Goal: Task Accomplishment & Management: Manage account settings

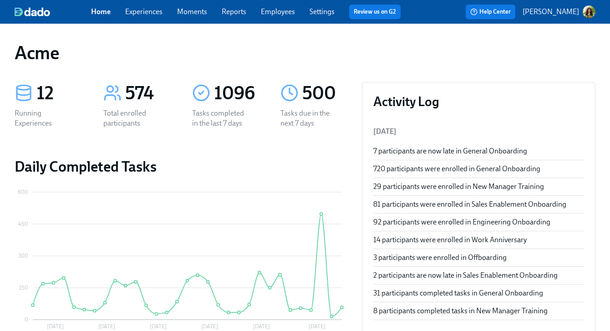
click at [149, 14] on link "Experiences" at bounding box center [143, 11] width 37 height 9
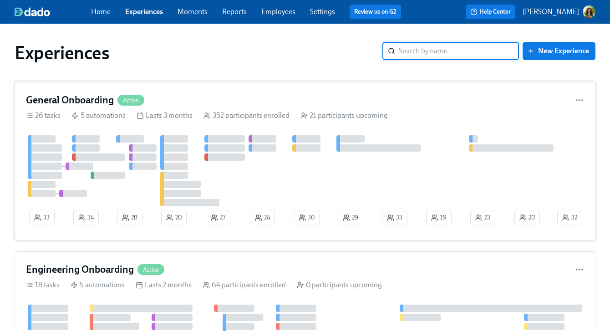
click at [392, 137] on div at bounding box center [291, 170] width 530 height 71
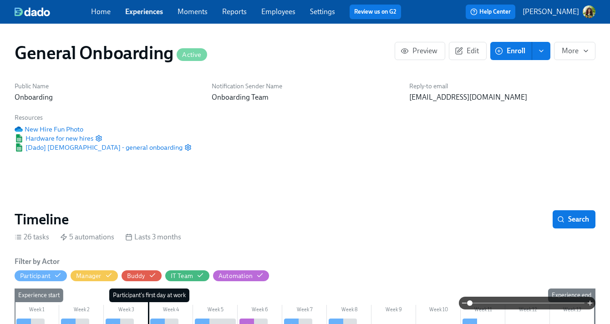
scroll to position [0, 10503]
click at [504, 302] on span at bounding box center [527, 303] width 115 height 13
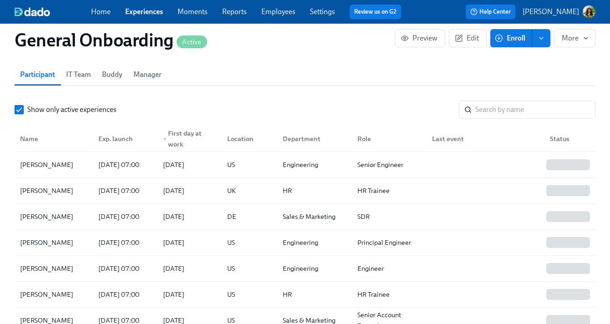
scroll to position [842, 0]
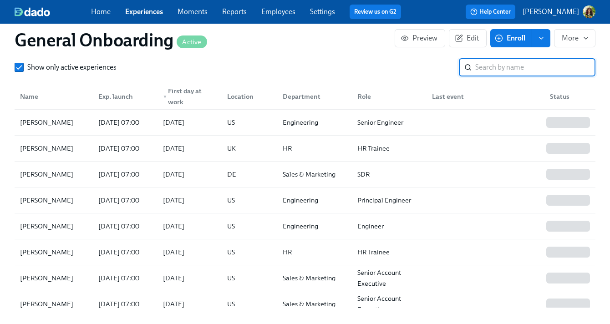
click at [530, 72] on input "search" at bounding box center [536, 67] width 120 height 18
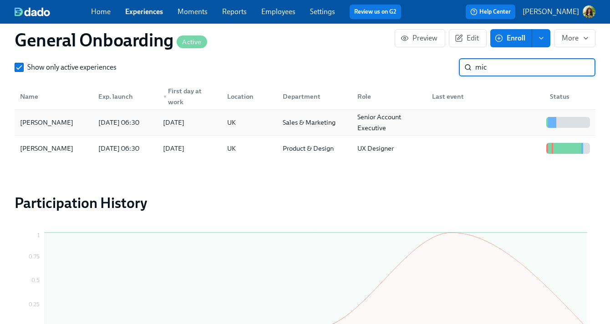
type input "mic"
click at [412, 123] on div "Senior Account Executive" at bounding box center [389, 123] width 71 height 22
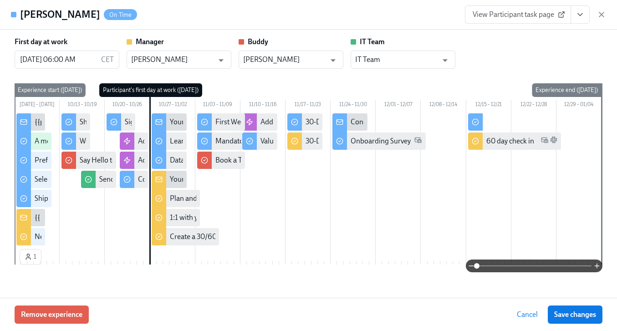
click at [516, 19] on span "View Participant task page" at bounding box center [518, 14] width 91 height 9
click at [601, 14] on icon "button" at bounding box center [601, 14] width 5 height 5
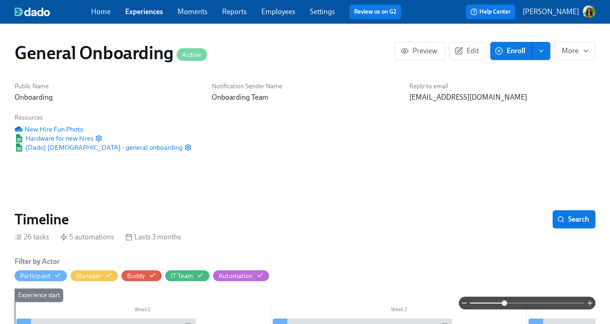
click at [287, 12] on link "Employees" at bounding box center [278, 11] width 34 height 9
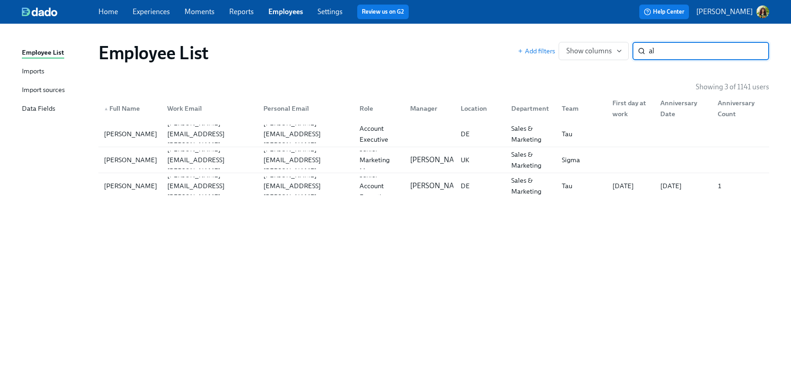
type input "a"
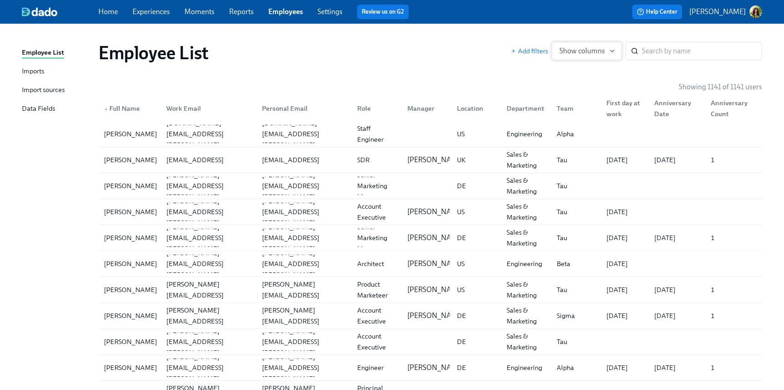
click at [613, 53] on icon "button" at bounding box center [612, 50] width 7 height 7
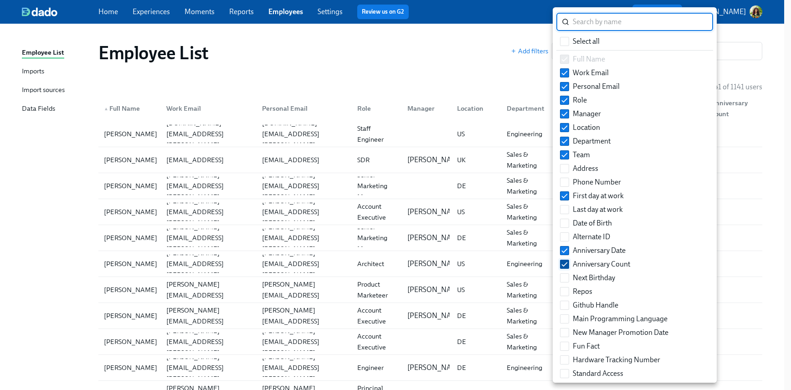
click at [563, 266] on input "Anniversary Count" at bounding box center [564, 264] width 8 height 8
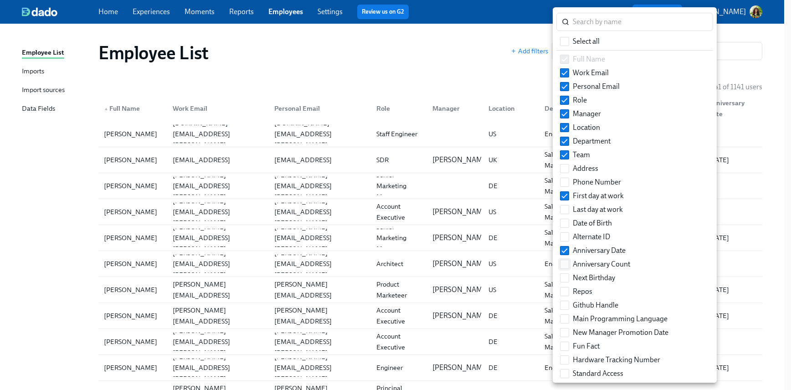
click at [566, 262] on input "Anniversary Count" at bounding box center [564, 264] width 8 height 8
checkbox input "true"
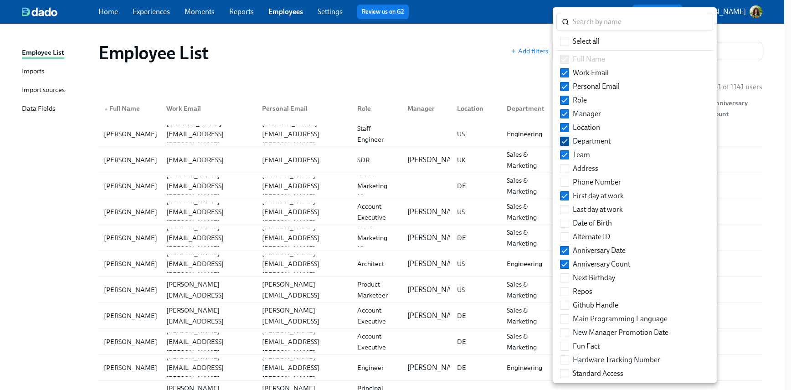
click at [563, 139] on input "Department" at bounding box center [564, 141] width 8 height 8
checkbox input "false"
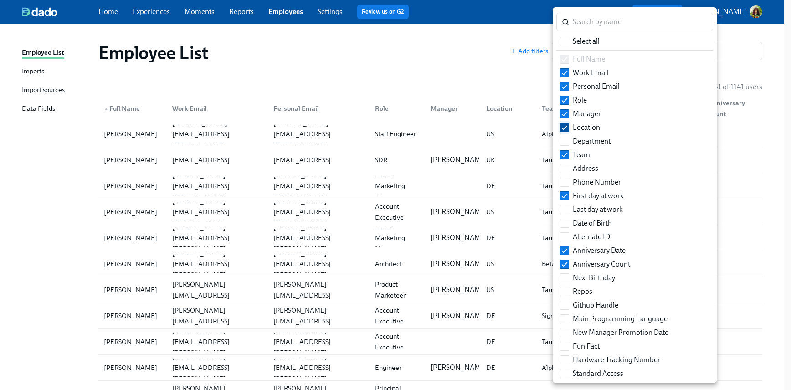
click at [563, 128] on input "Location" at bounding box center [564, 127] width 8 height 8
checkbox input "false"
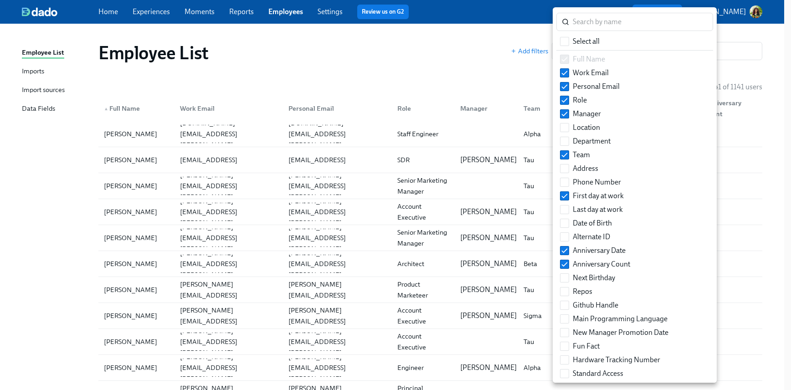
click at [460, 71] on div at bounding box center [395, 195] width 791 height 390
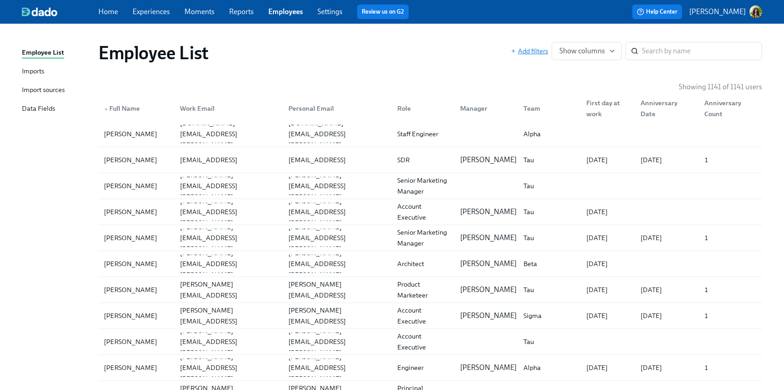
click at [524, 47] on span "Add filters" at bounding box center [529, 50] width 37 height 9
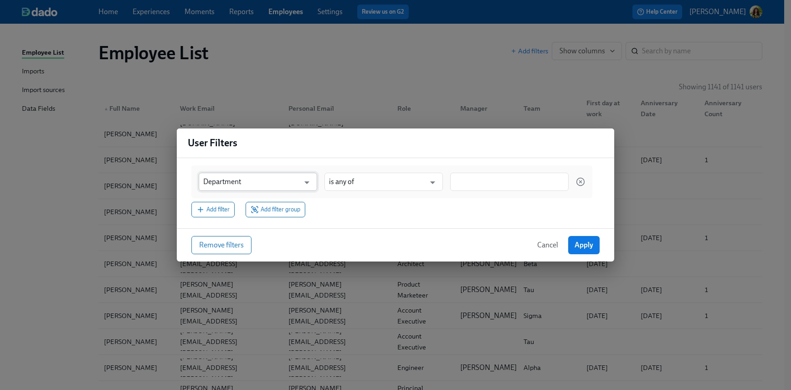
click at [290, 181] on input "Department" at bounding box center [251, 182] width 96 height 18
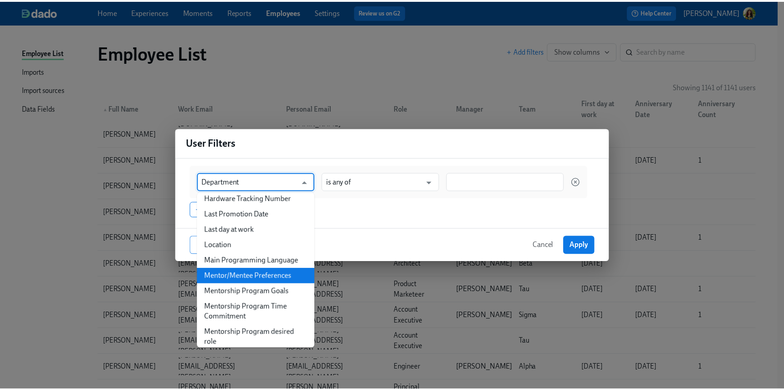
scroll to position [260, 0]
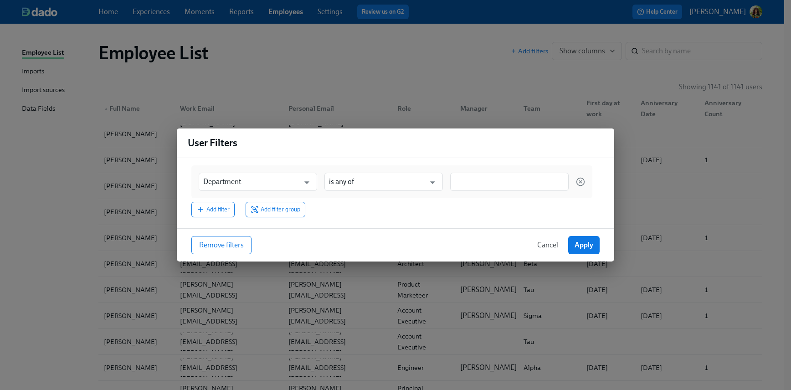
click at [390, 231] on div "Remove filters Cancel Apply" at bounding box center [395, 244] width 437 height 33
click at [549, 247] on span "Cancel" at bounding box center [547, 244] width 21 height 9
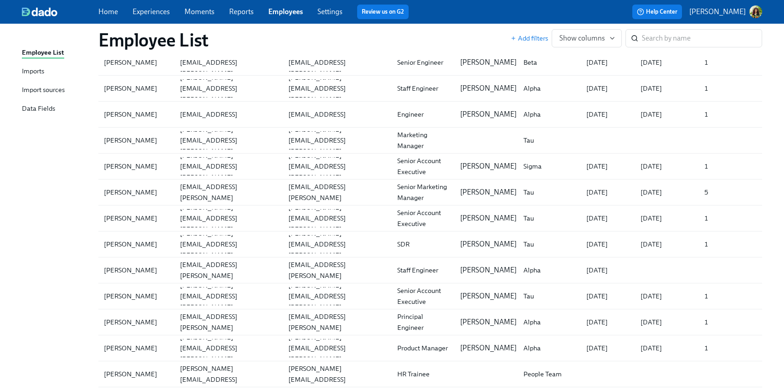
scroll to position [2522, 0]
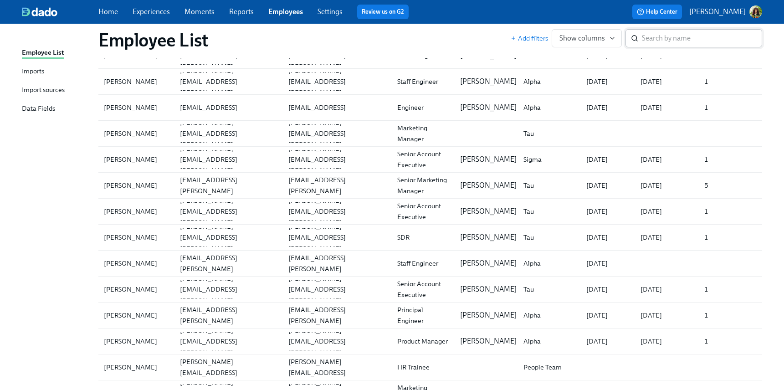
click at [677, 37] on input "search" at bounding box center [702, 38] width 120 height 18
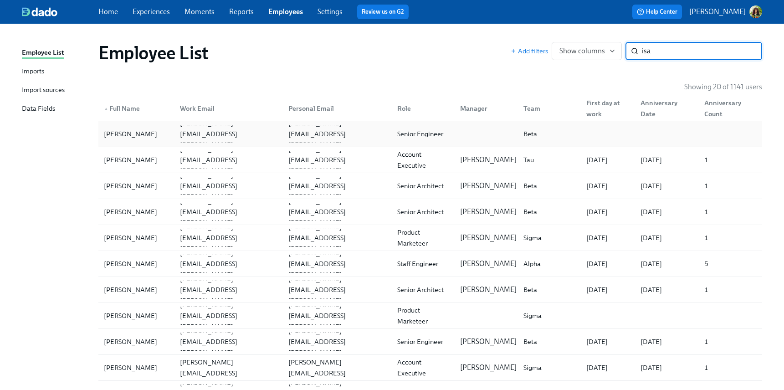
type input "isa"
click at [148, 133] on div "Isabella Appelman" at bounding box center [130, 133] width 61 height 11
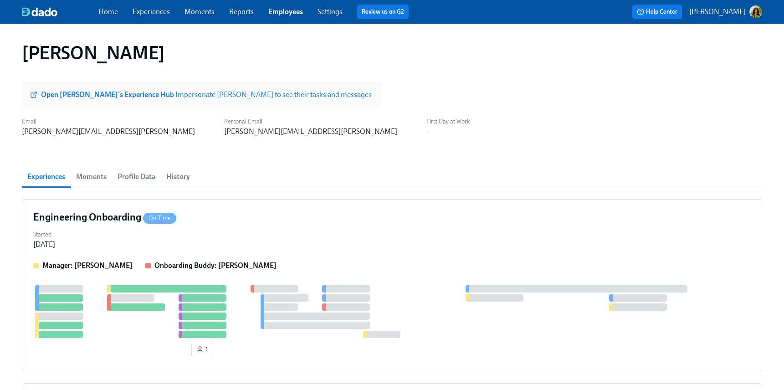
click at [135, 95] on strong "Open Isabella's Experience Hub" at bounding box center [108, 94] width 134 height 9
click at [242, 12] on link "Reports" at bounding box center [241, 11] width 25 height 9
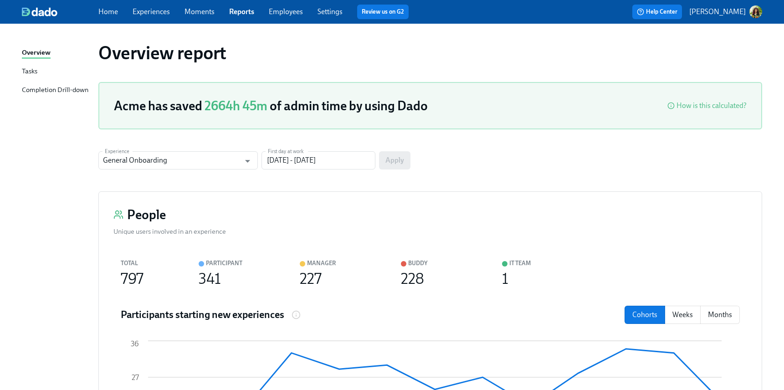
click at [30, 69] on div "Tasks" at bounding box center [29, 71] width 15 height 11
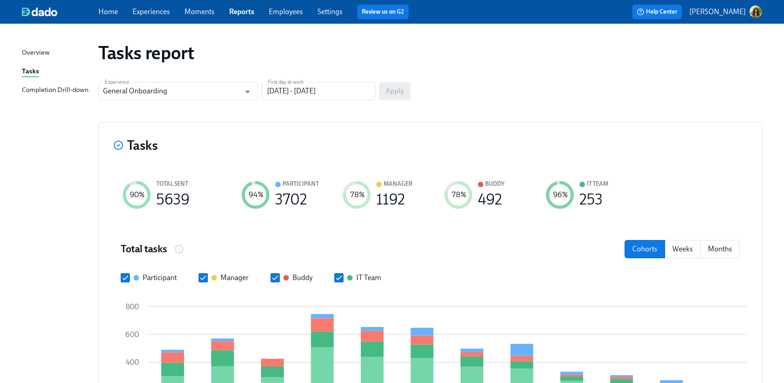
click at [60, 89] on div "Completion Drill-down" at bounding box center [55, 90] width 66 height 11
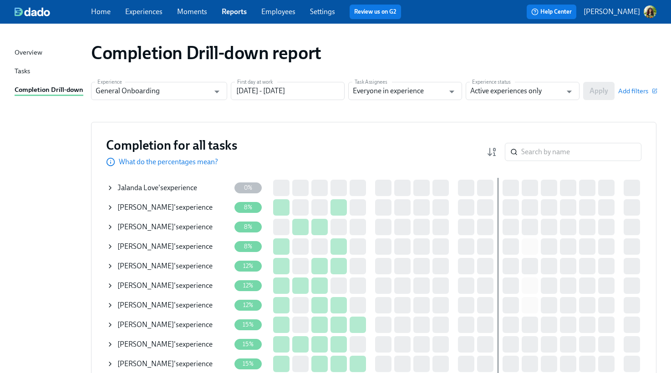
click at [145, 12] on link "Experiences" at bounding box center [143, 11] width 37 height 9
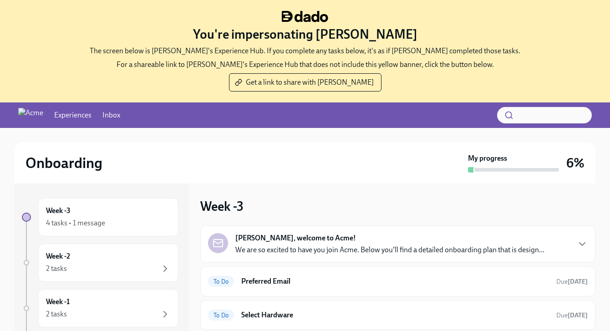
scroll to position [2, 0]
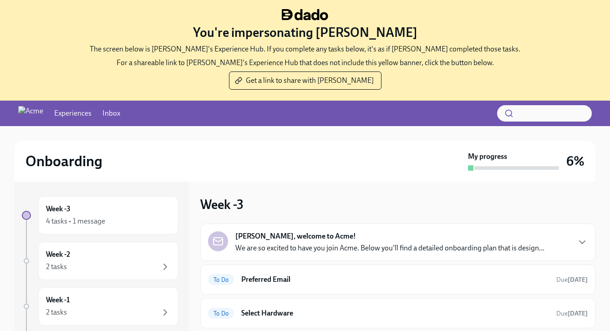
click at [92, 110] on link "Experiences" at bounding box center [72, 113] width 37 height 10
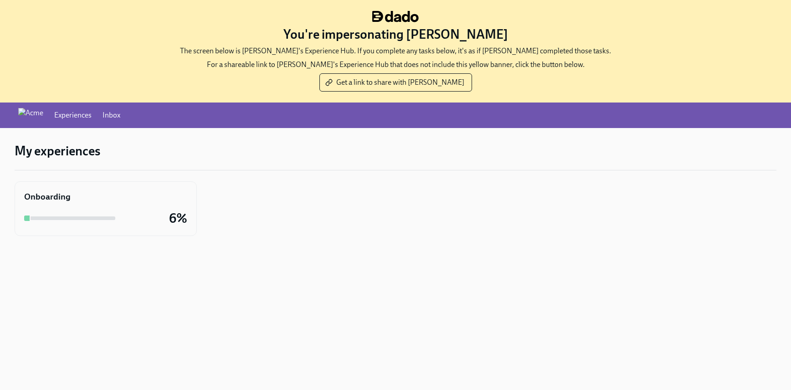
click at [61, 207] on div "Onboarding 6%" at bounding box center [105, 209] width 163 height 36
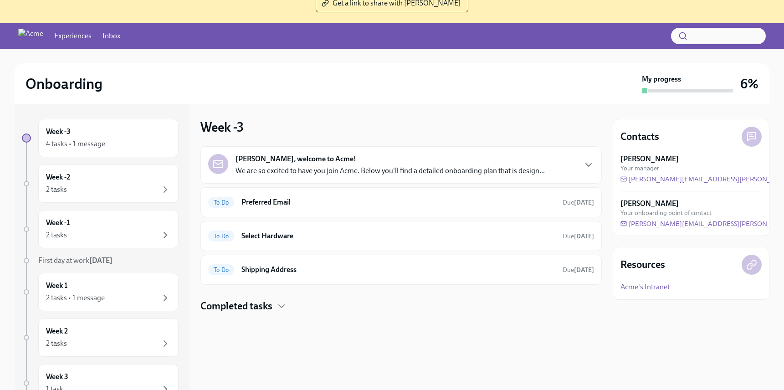
scroll to position [80, 0]
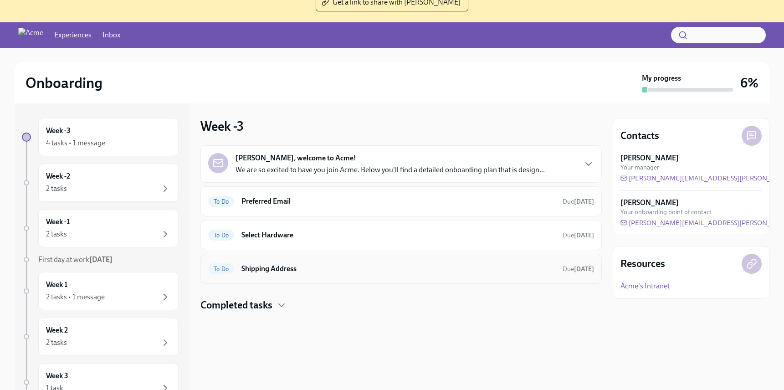
click at [514, 269] on h6 "Shipping Address" at bounding box center [398, 269] width 314 height 10
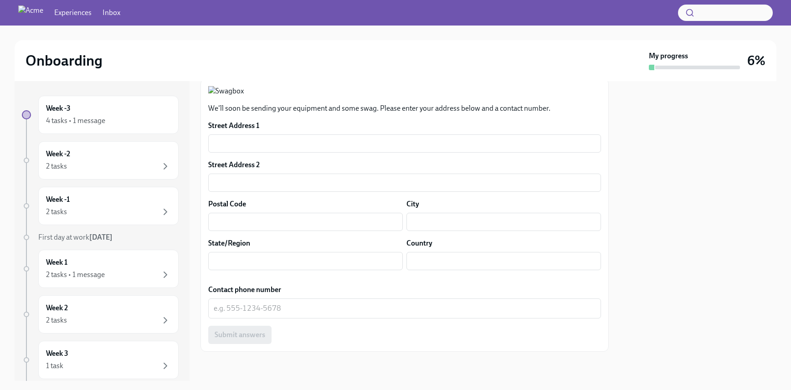
scroll to position [284, 0]
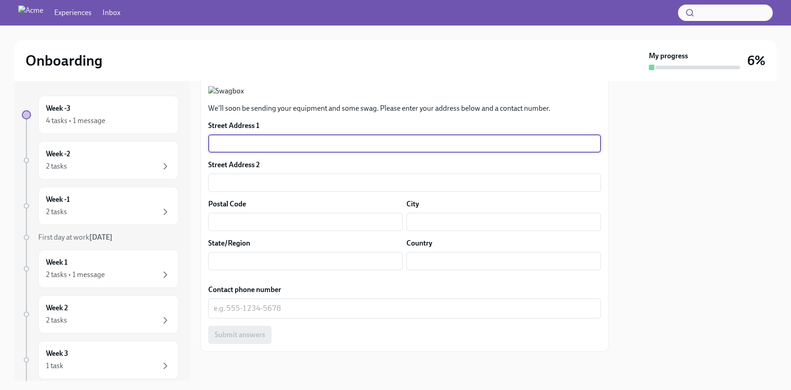
click at [344, 146] on input "text" at bounding box center [404, 143] width 393 height 18
type input "123 main street"
click at [262, 261] on input "text" at bounding box center [305, 261] width 194 height 18
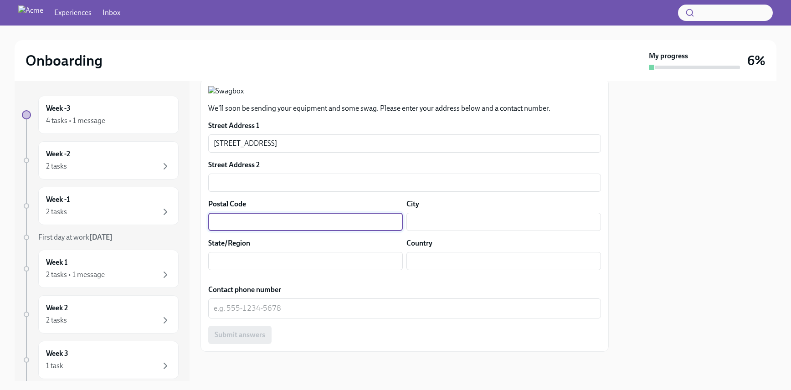
click at [248, 215] on input "text" at bounding box center [305, 222] width 194 height 18
type input "4"
type input "5"
type input "94102"
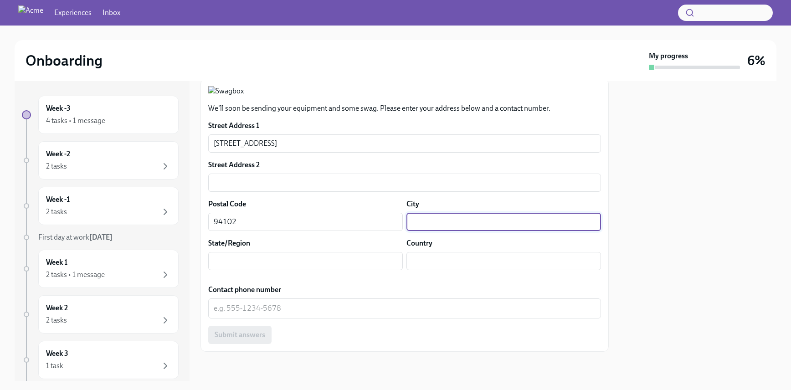
click at [453, 222] on input "text" at bounding box center [503, 222] width 194 height 18
type input "san diego"
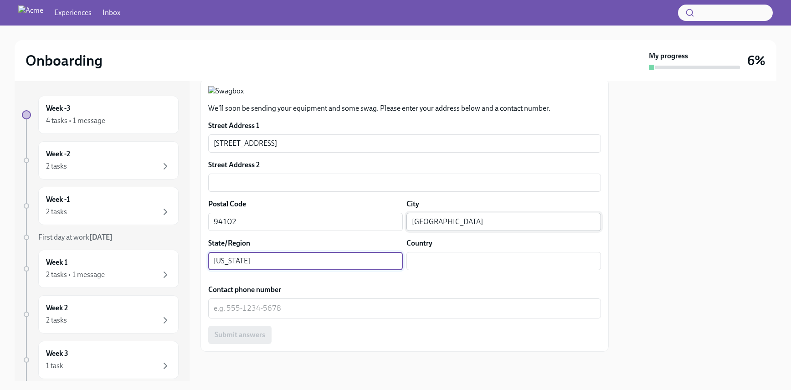
type input "california"
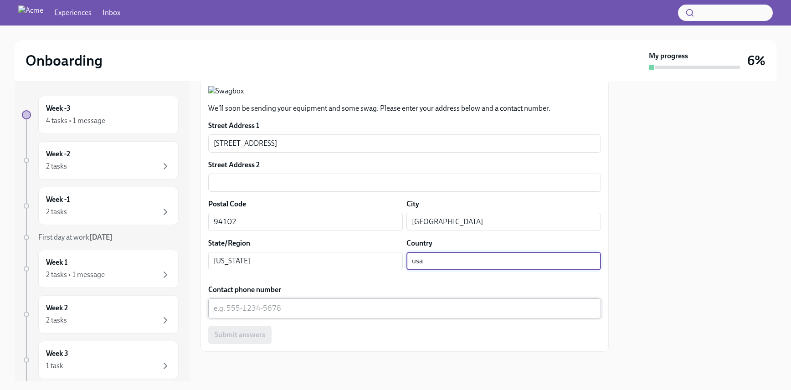
type input "usa"
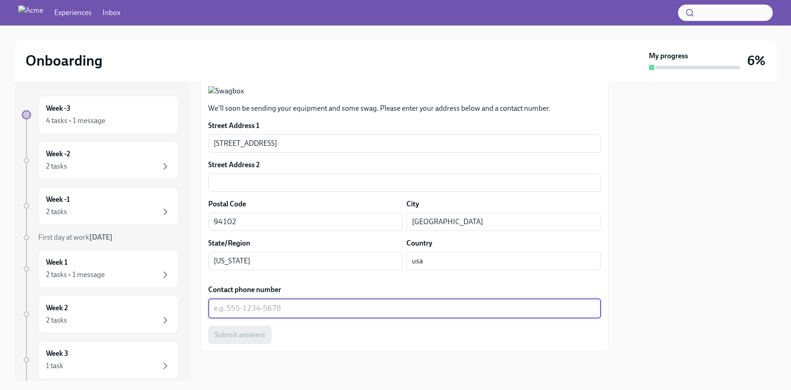
click at [349, 309] on textarea "Contact phone number" at bounding box center [405, 308] width 382 height 11
type textarea "555-123-3456"
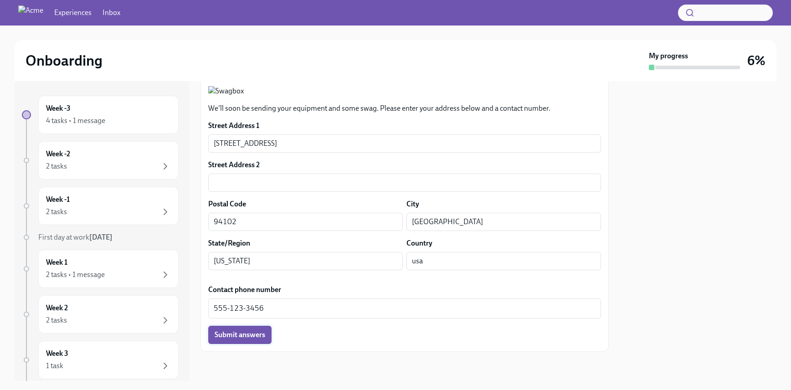
click at [252, 331] on span "Submit answers" at bounding box center [240, 334] width 51 height 9
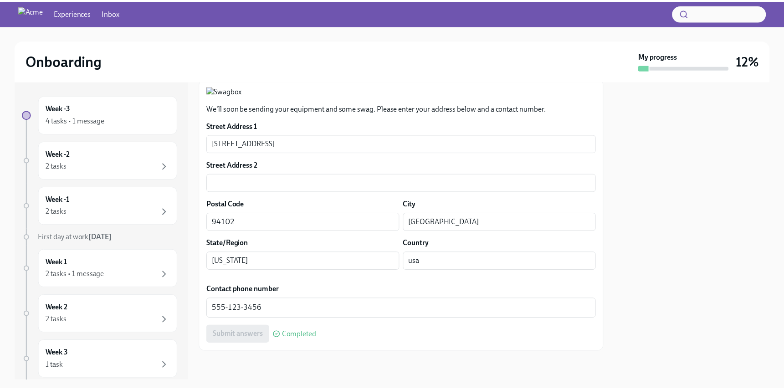
scroll to position [0, 0]
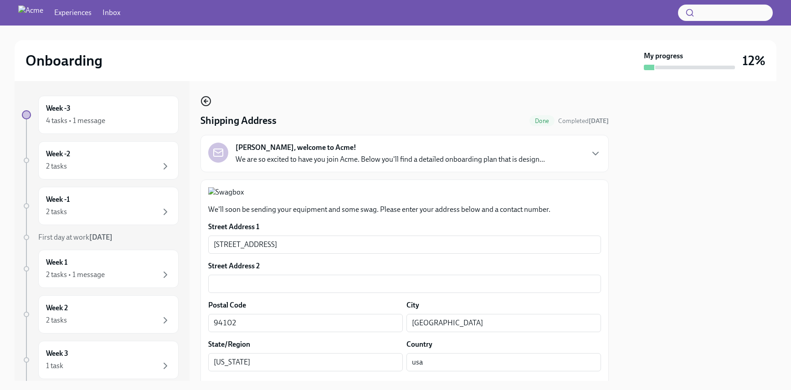
click at [207, 99] on icon "button" at bounding box center [205, 101] width 11 height 11
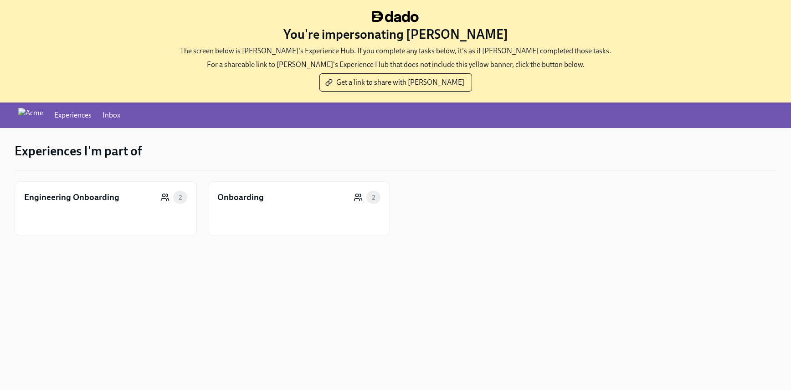
click at [120, 112] on link "Inbox" at bounding box center [111, 115] width 18 height 10
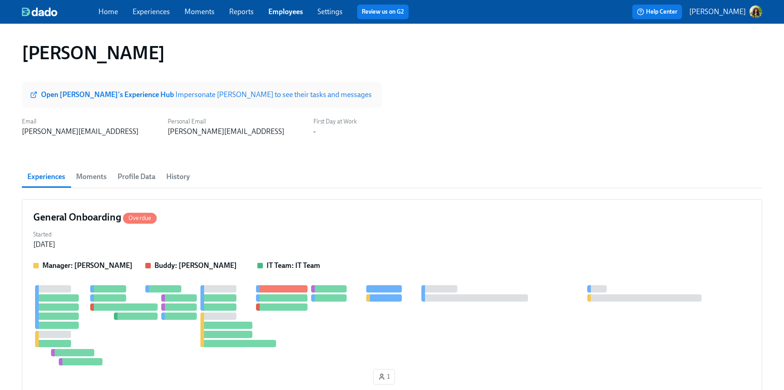
click at [96, 95] on strong "Open Milton's Experience Hub" at bounding box center [108, 94] width 134 height 9
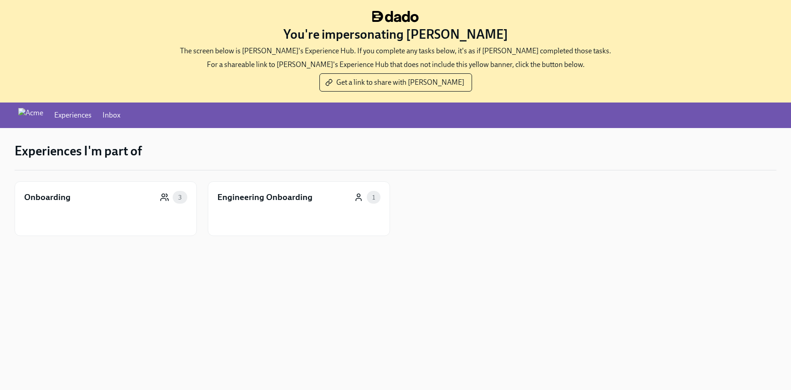
click at [120, 116] on link "Inbox" at bounding box center [111, 115] width 18 height 10
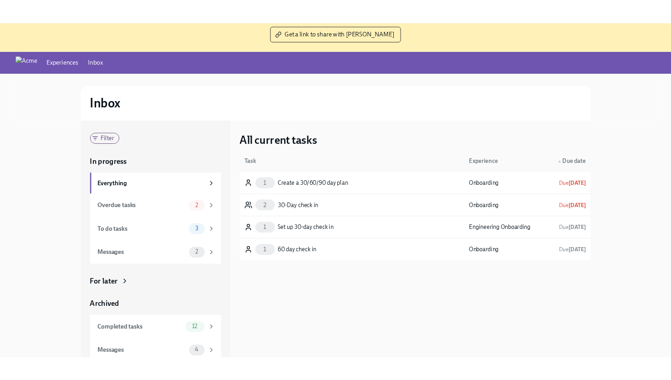
scroll to position [80, 0]
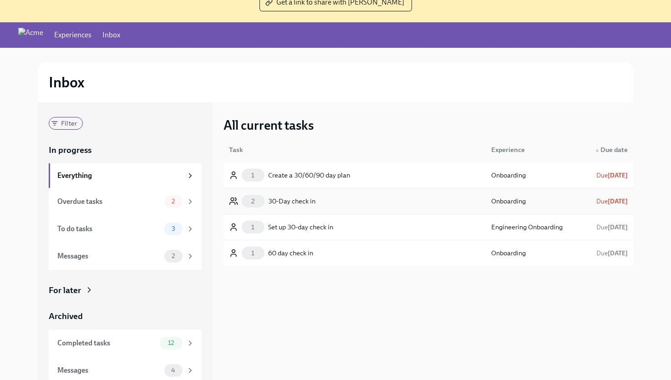
click at [359, 205] on div "2 30-Day check in" at bounding box center [354, 201] width 259 height 18
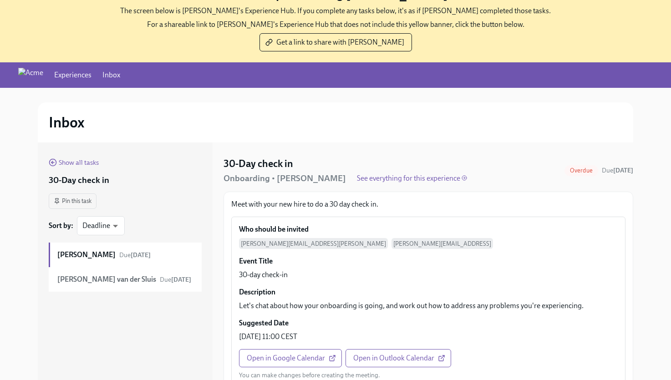
scroll to position [92, 0]
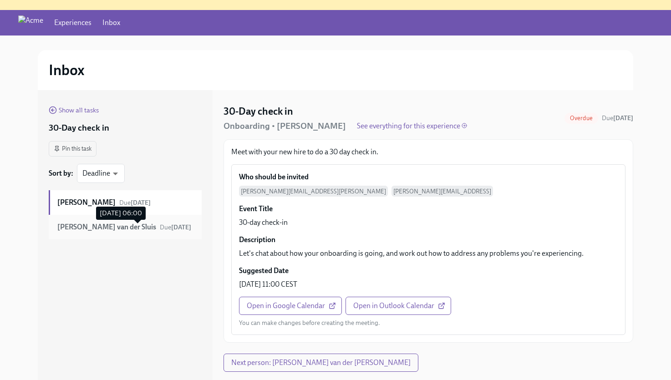
click at [160, 230] on span "Due [DATE]" at bounding box center [175, 228] width 31 height 8
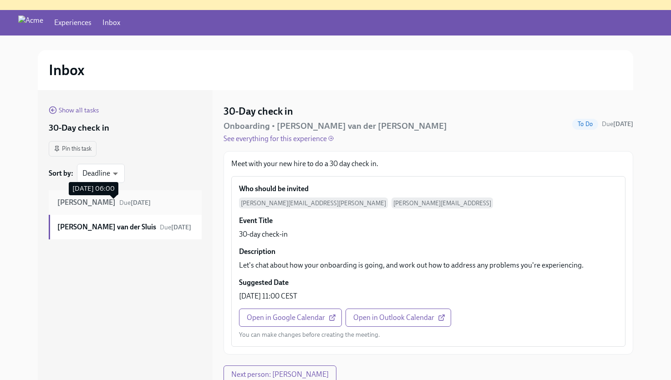
click at [119, 205] on span "Due [DATE]" at bounding box center [134, 203] width 31 height 8
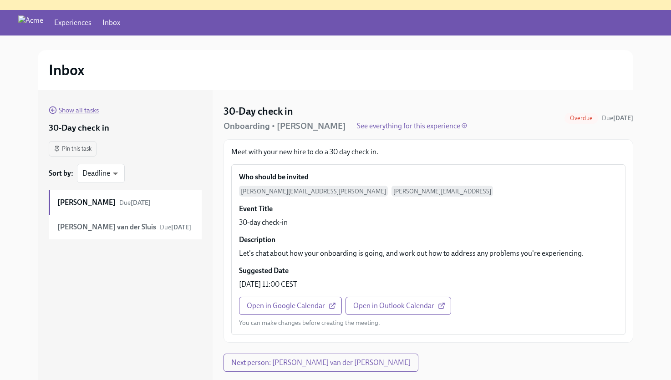
click at [69, 110] on span "Show all tasks" at bounding box center [74, 110] width 50 height 9
